Goal: Find specific page/section: Find specific page/section

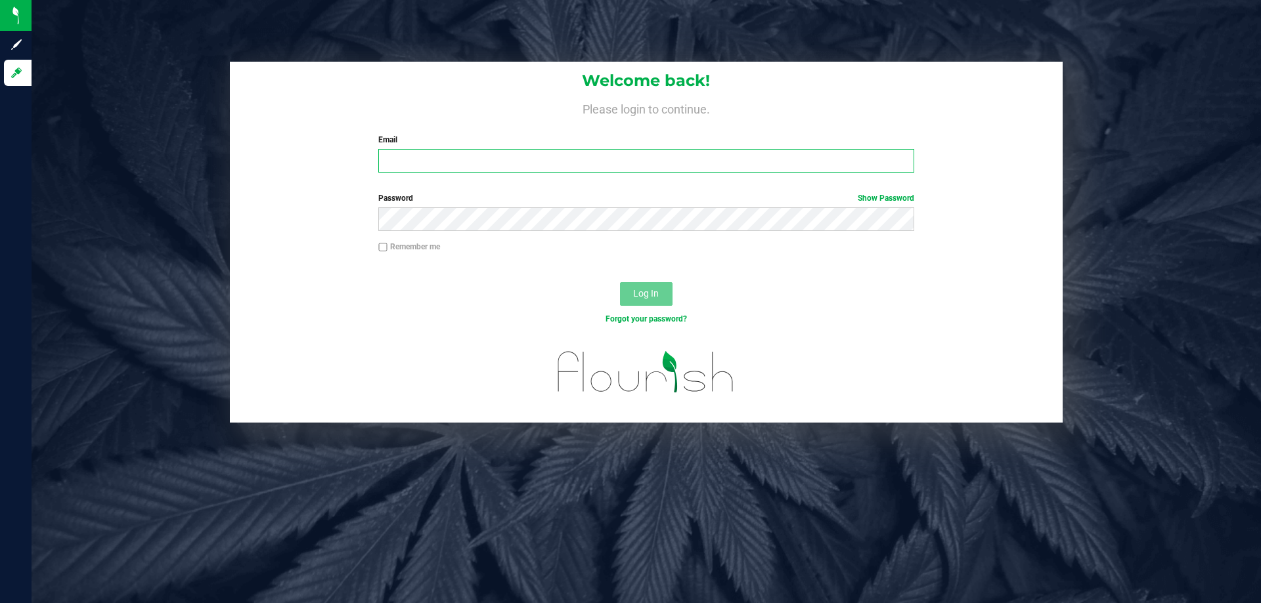
click at [575, 154] on input "Email" at bounding box center [645, 161] width 535 height 24
type input "d"
type input "[PERSON_NAME][EMAIL_ADDRESS][DOMAIN_NAME]"
click at [620, 282] on button "Log In" at bounding box center [646, 294] width 53 height 24
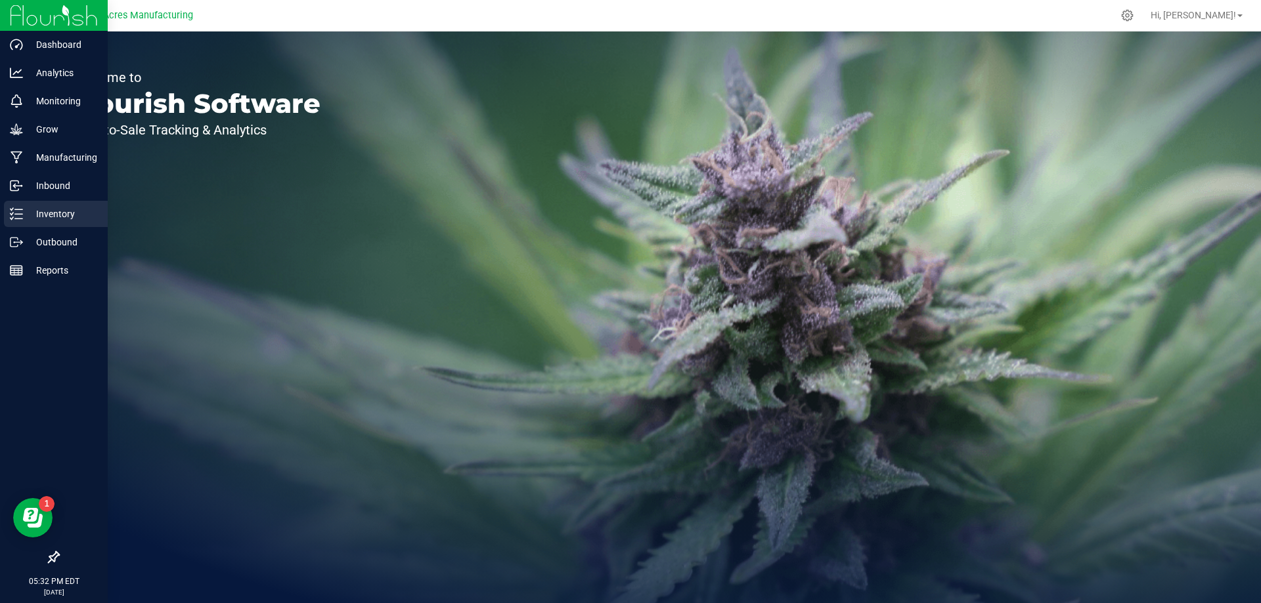
click at [49, 207] on p "Inventory" at bounding box center [62, 214] width 79 height 16
